Goal: Check status: Check status

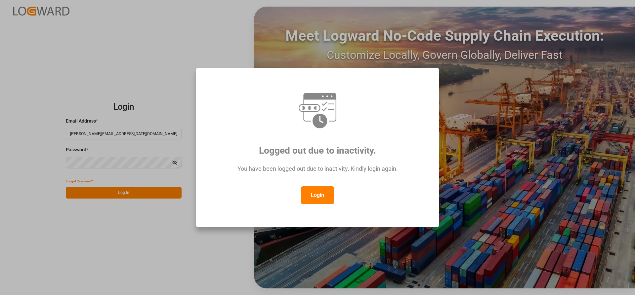
click at [319, 197] on button "Login" at bounding box center [317, 195] width 33 height 18
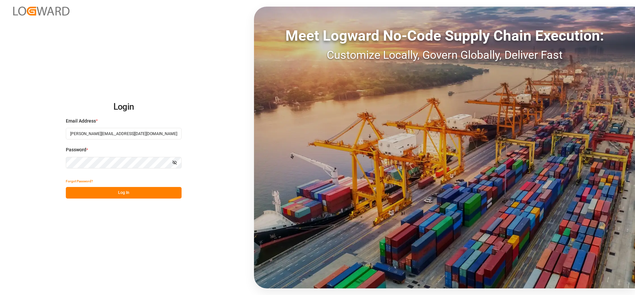
click at [111, 189] on button "Log In" at bounding box center [124, 193] width 116 height 12
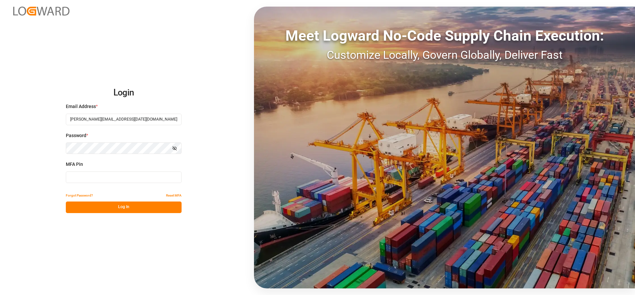
click at [89, 181] on input at bounding box center [124, 178] width 116 height 12
type input "644824"
click at [113, 206] on button "Log In" at bounding box center [124, 208] width 116 height 12
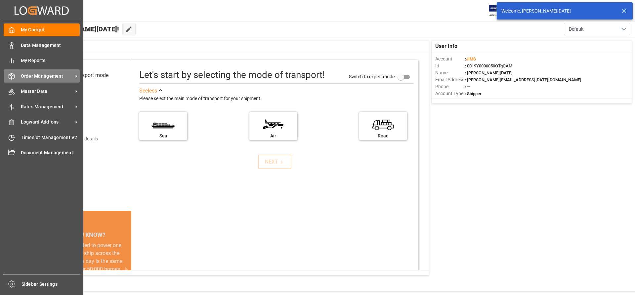
click at [46, 76] on span "Order Management" at bounding box center [47, 76] width 52 height 7
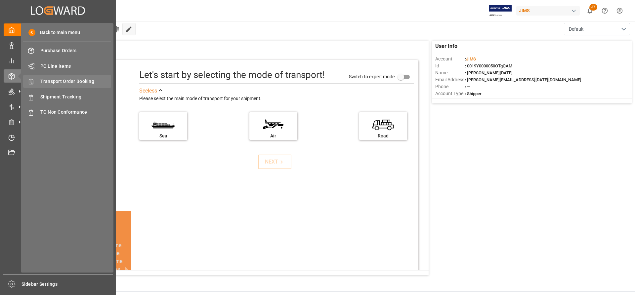
click at [63, 80] on span "Transport Order Booking" at bounding box center [75, 81] width 71 height 7
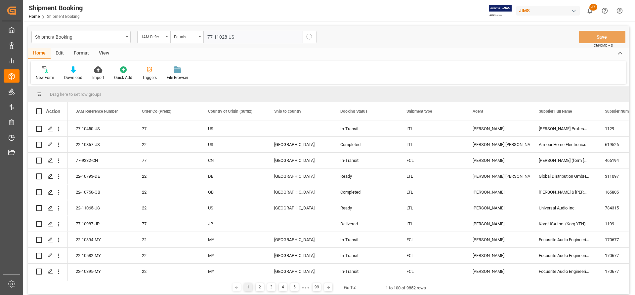
type input "77-11028-US"
click at [305, 39] on button "search button" at bounding box center [309, 37] width 14 height 13
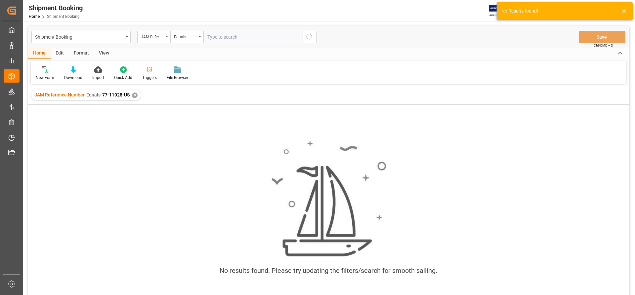
click at [134, 95] on div "✕" at bounding box center [135, 96] width 6 height 6
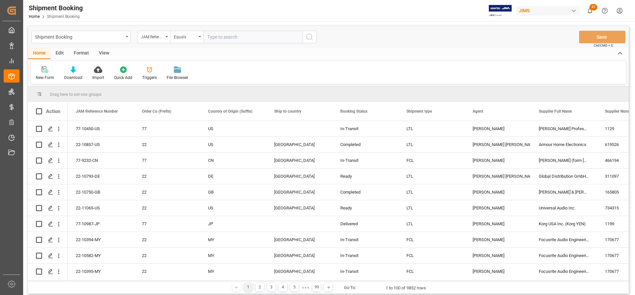
paste input "77-11028-US"
click at [209, 38] on input "77-11028-US" at bounding box center [252, 37] width 99 height 13
type input "77-11028-US"
click at [308, 33] on button "search button" at bounding box center [309, 37] width 14 height 13
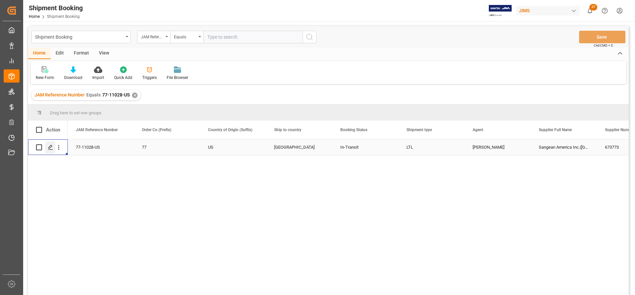
click at [54, 145] on div "Press SPACE to select this row." at bounding box center [50, 147] width 10 height 12
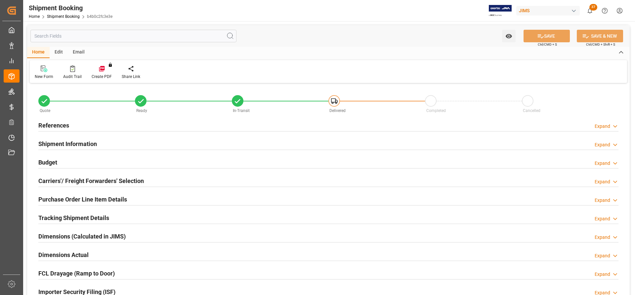
type input "11.09.2025 15:31"
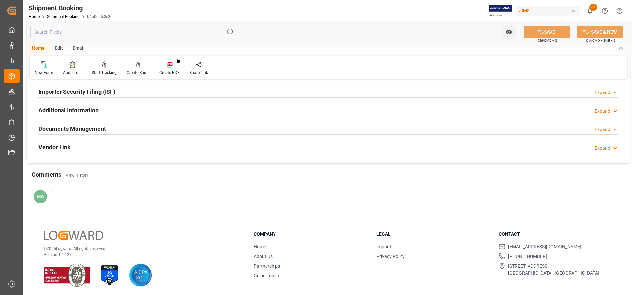
scroll to position [201, 0]
click at [62, 145] on h2 "Vendor Link" at bounding box center [54, 146] width 32 height 9
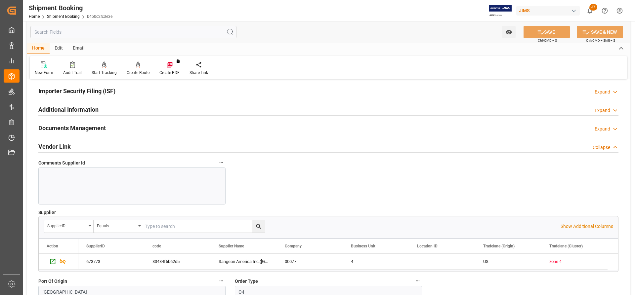
click at [85, 127] on h2 "Documents Management" at bounding box center [71, 128] width 67 height 9
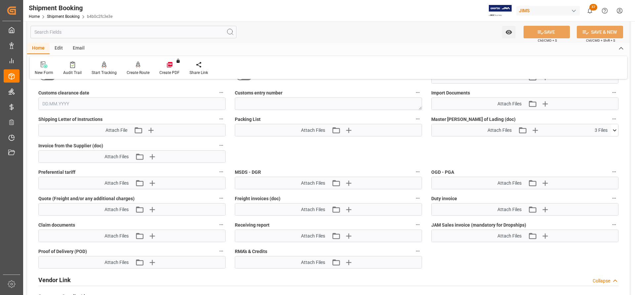
scroll to position [366, 0]
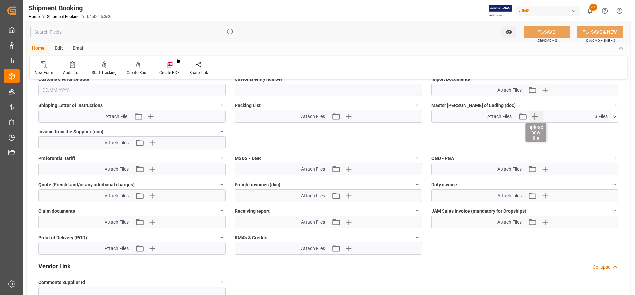
click at [534, 116] on icon "button" at bounding box center [534, 116] width 11 height 11
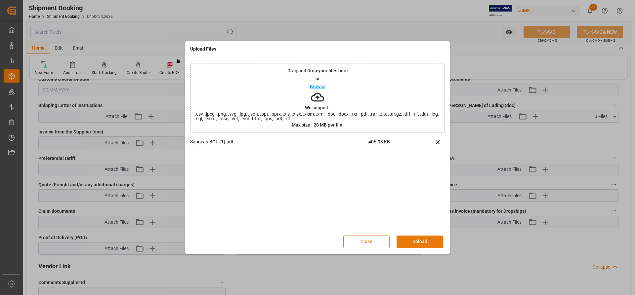
click at [418, 241] on button "Upload" at bounding box center [419, 242] width 46 height 13
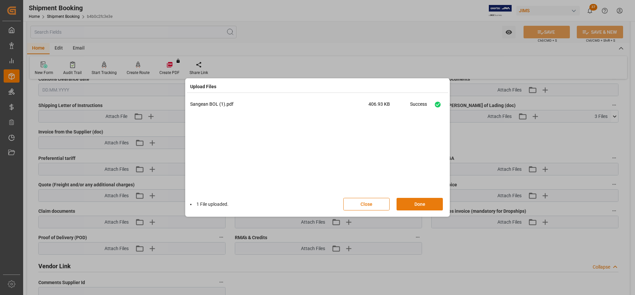
click at [417, 201] on button "Done" at bounding box center [419, 204] width 46 height 13
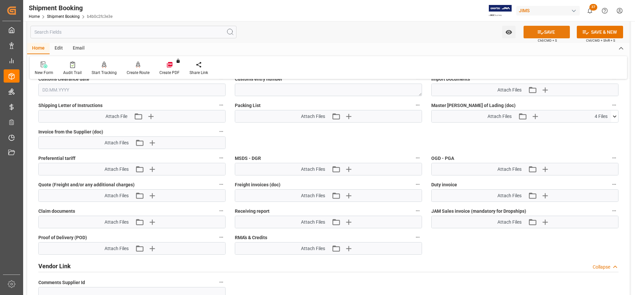
click at [557, 30] on button "SAVE" at bounding box center [546, 32] width 46 height 13
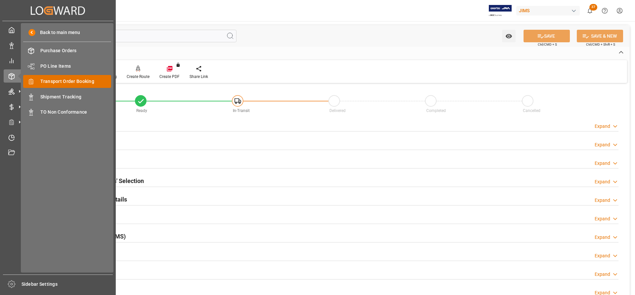
click at [51, 82] on span "Transport Order Booking" at bounding box center [75, 81] width 71 height 7
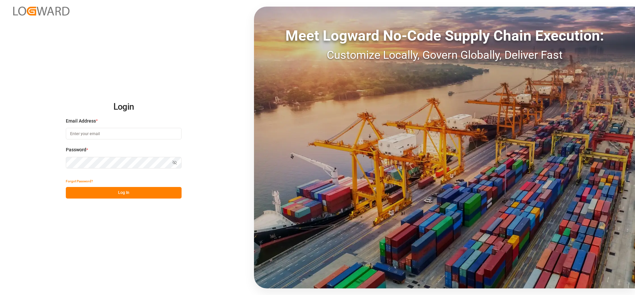
type input "[PERSON_NAME][EMAIL_ADDRESS][DATE][DOMAIN_NAME]"
